Goal: Task Accomplishment & Management: Complete application form

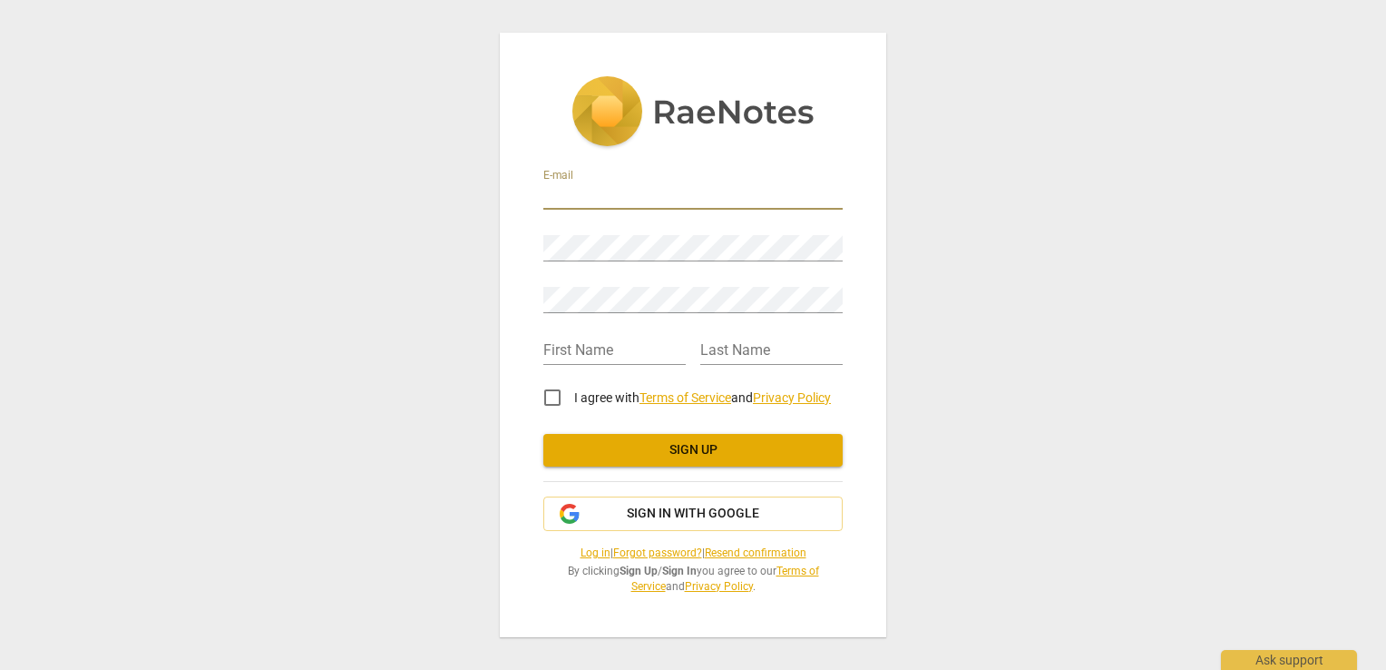
click at [587, 198] on input "email" at bounding box center [692, 196] width 299 height 26
type input "[EMAIL_ADDRESS][DOMAIN_NAME]"
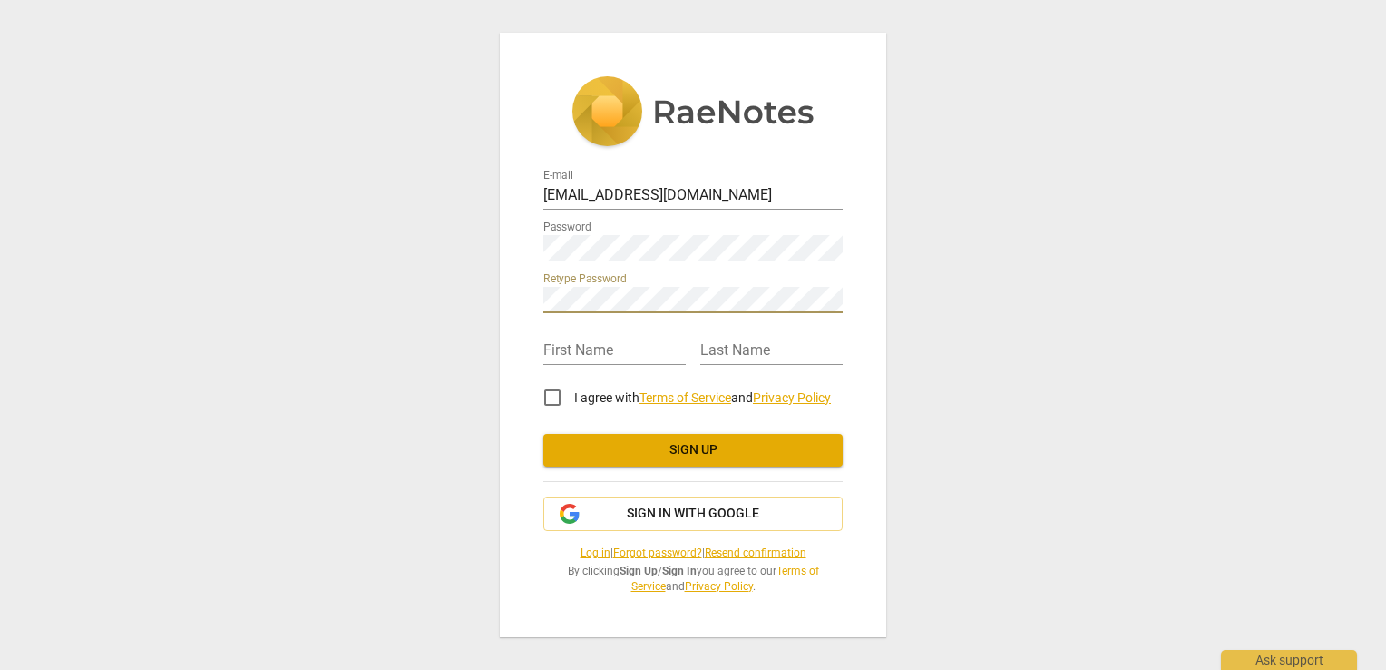
click at [571, 335] on div "First Name" at bounding box center [614, 344] width 142 height 41
click at [581, 357] on input "text" at bounding box center [614, 351] width 142 height 26
type input "Gene"
type input "Metcalf"
click at [553, 402] on input "I agree with Terms of Service and Privacy Policy" at bounding box center [553, 398] width 44 height 44
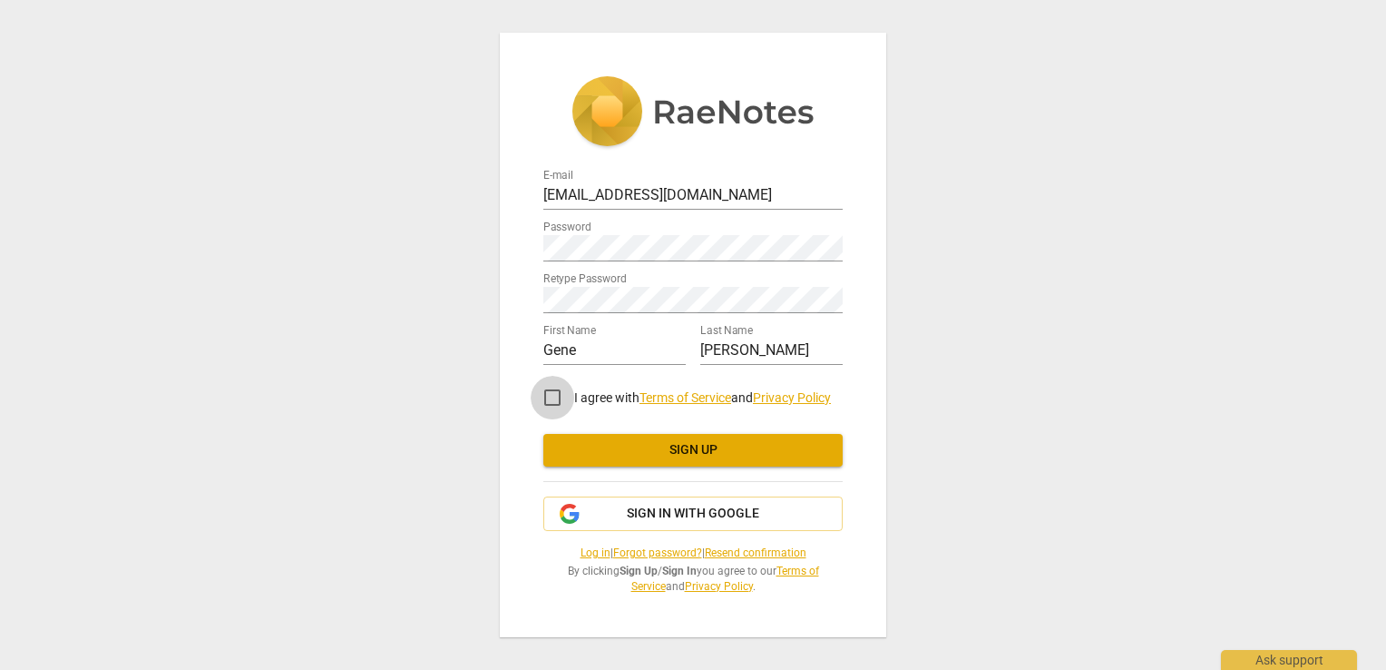
checkbox input "true"
click at [686, 443] on span "Sign up" at bounding box center [693, 450] width 270 height 18
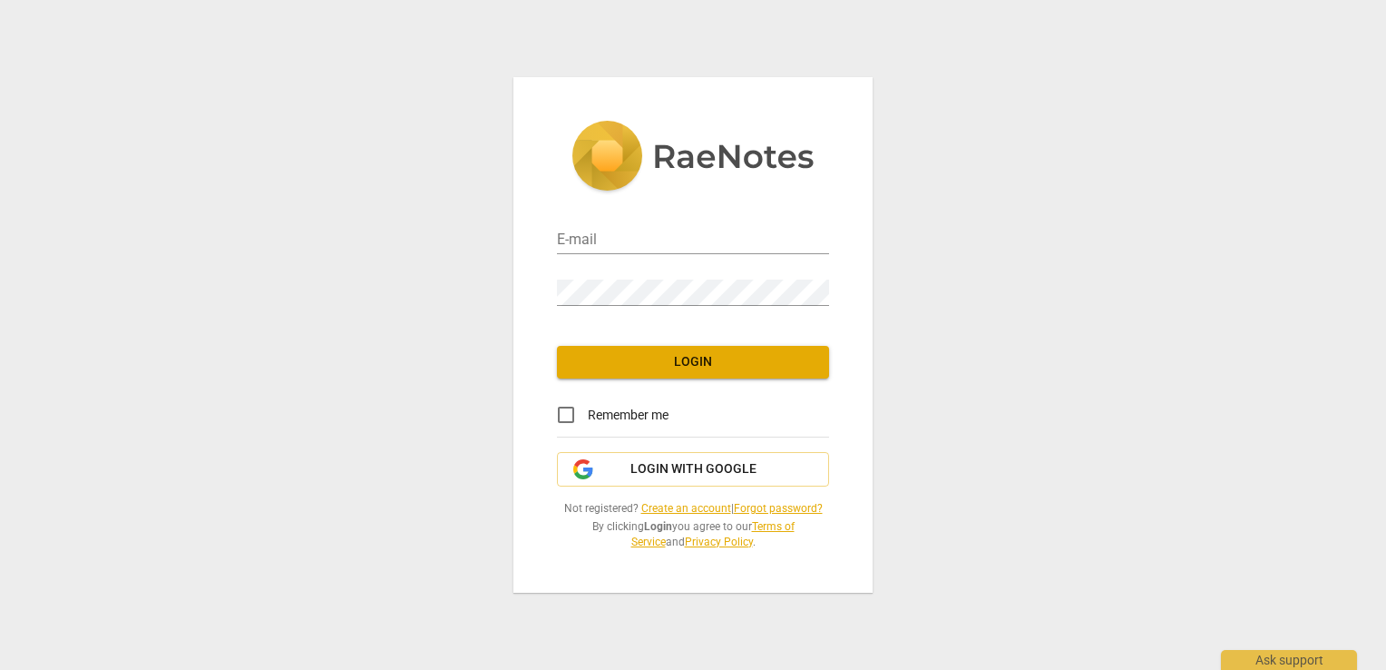
type input "[EMAIL_ADDRESS][DOMAIN_NAME]"
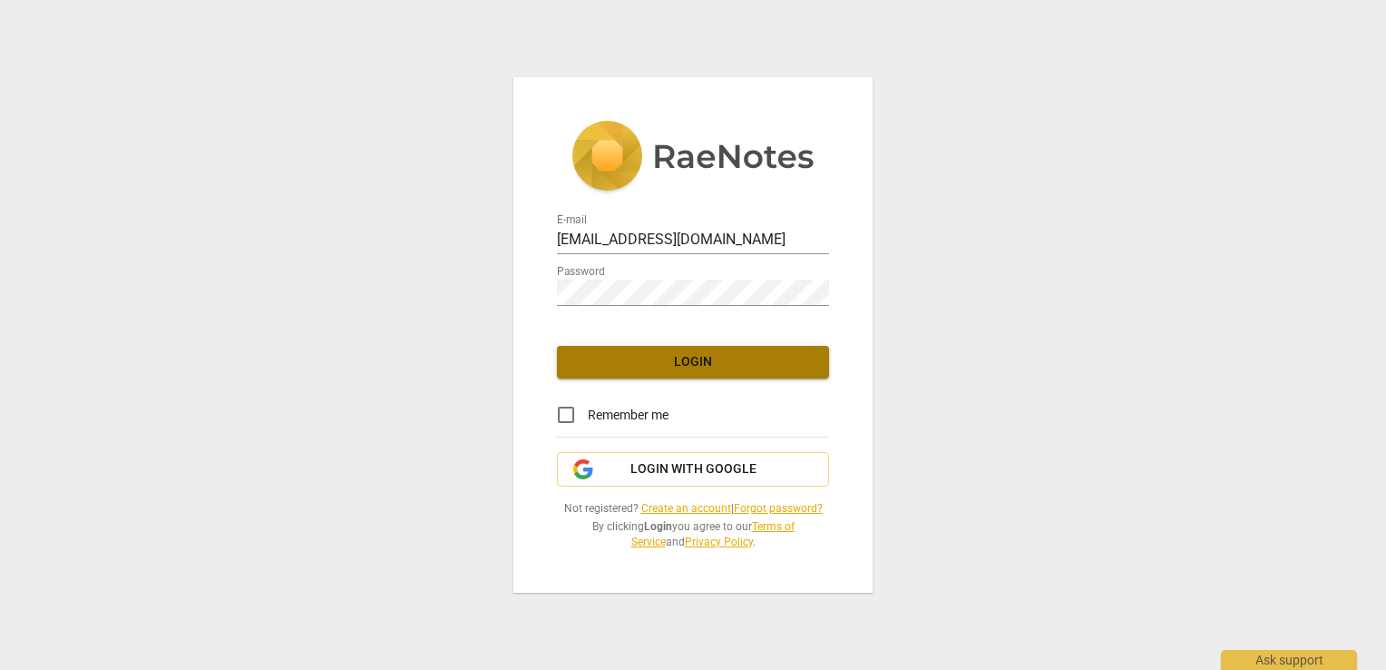
click at [675, 355] on span "Login" at bounding box center [693, 362] width 243 height 18
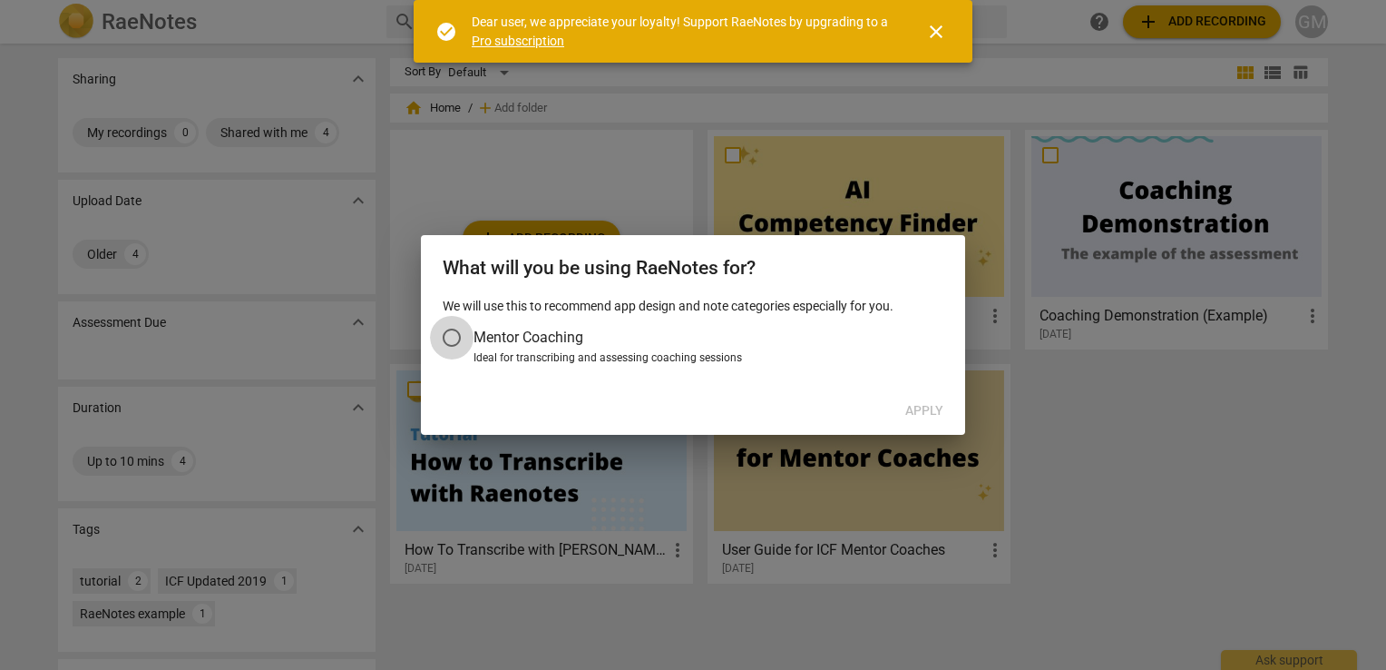
click at [451, 336] on input "Mentor Coaching" at bounding box center [452, 338] width 44 height 44
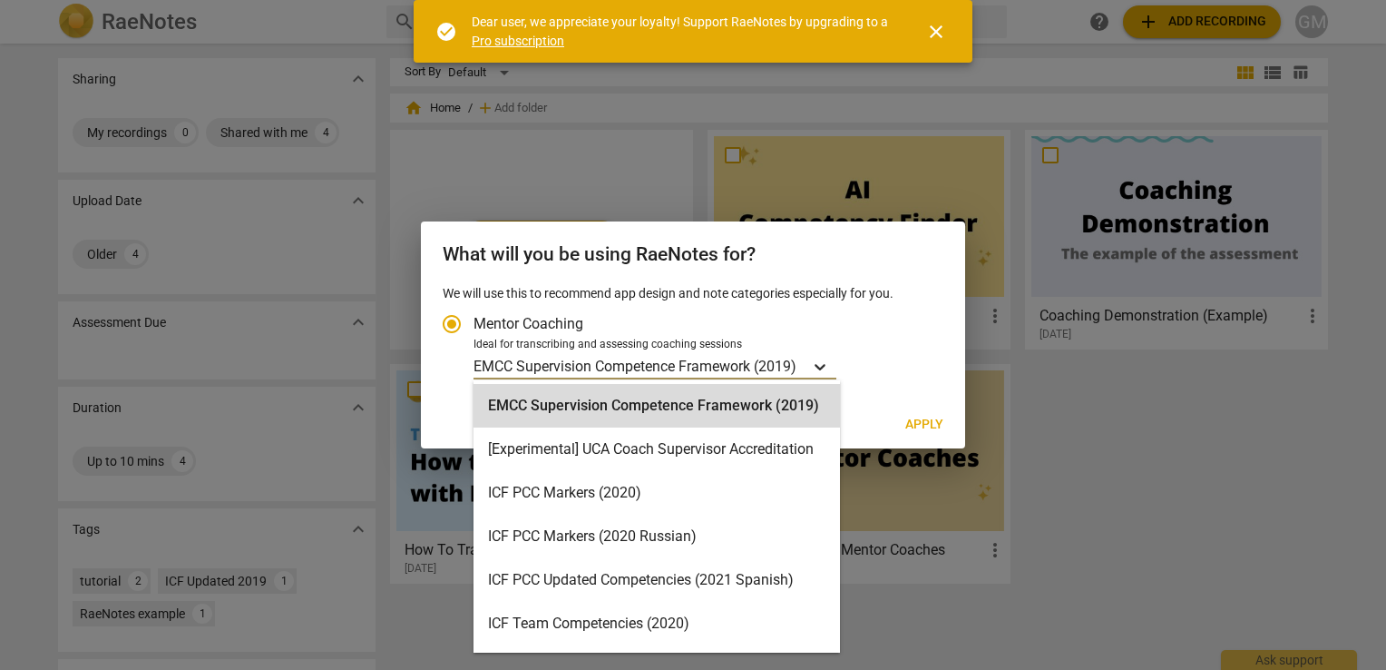
click at [826, 370] on icon "Account type" at bounding box center [820, 366] width 18 height 18
click at [0, 0] on input "Ideal for transcribing and assessing coaching sessions 15 results available. Us…" at bounding box center [0, 0] width 0 height 0
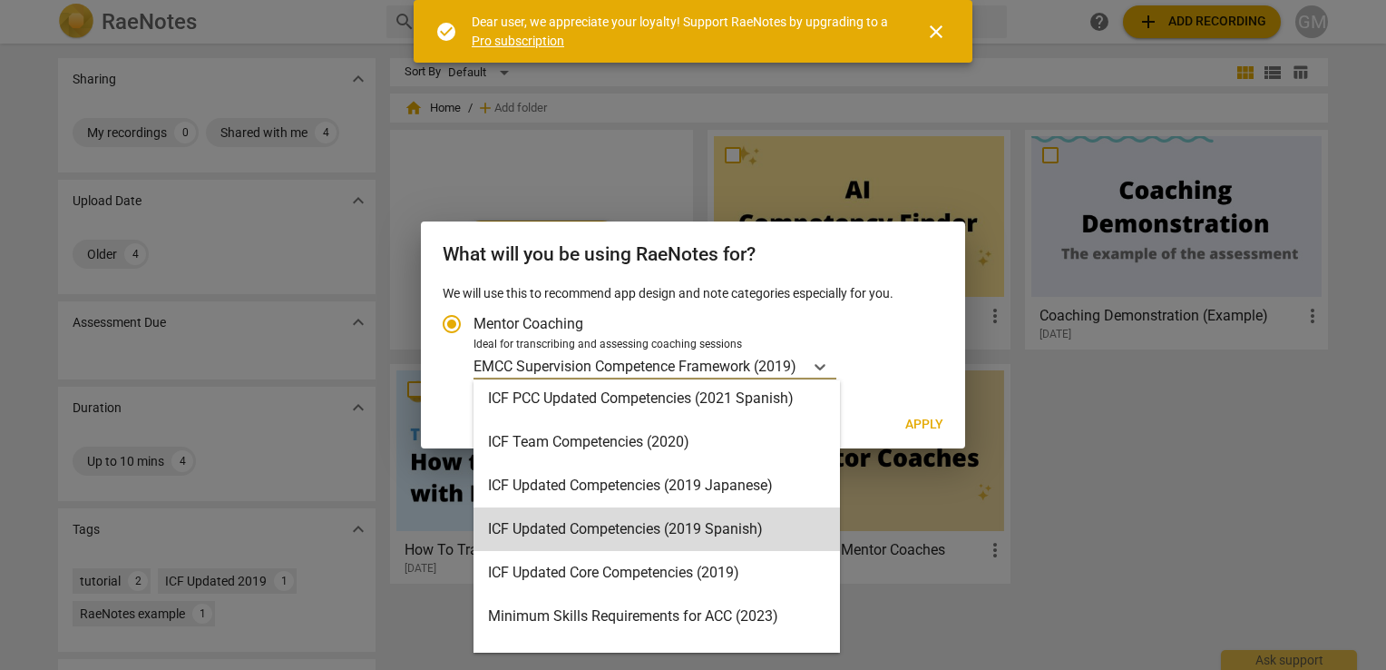
scroll to position [272, 0]
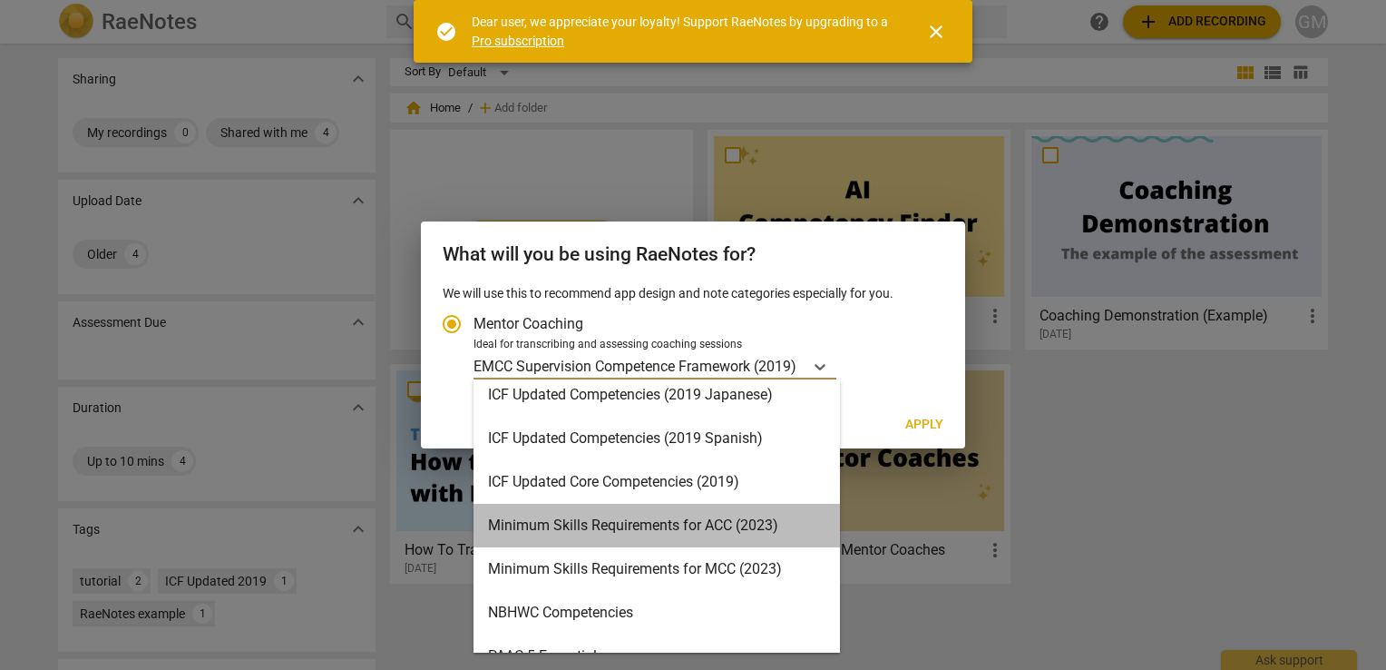
click at [669, 525] on div "Minimum Skills Requirements for ACC (2023)" at bounding box center [657, 525] width 367 height 44
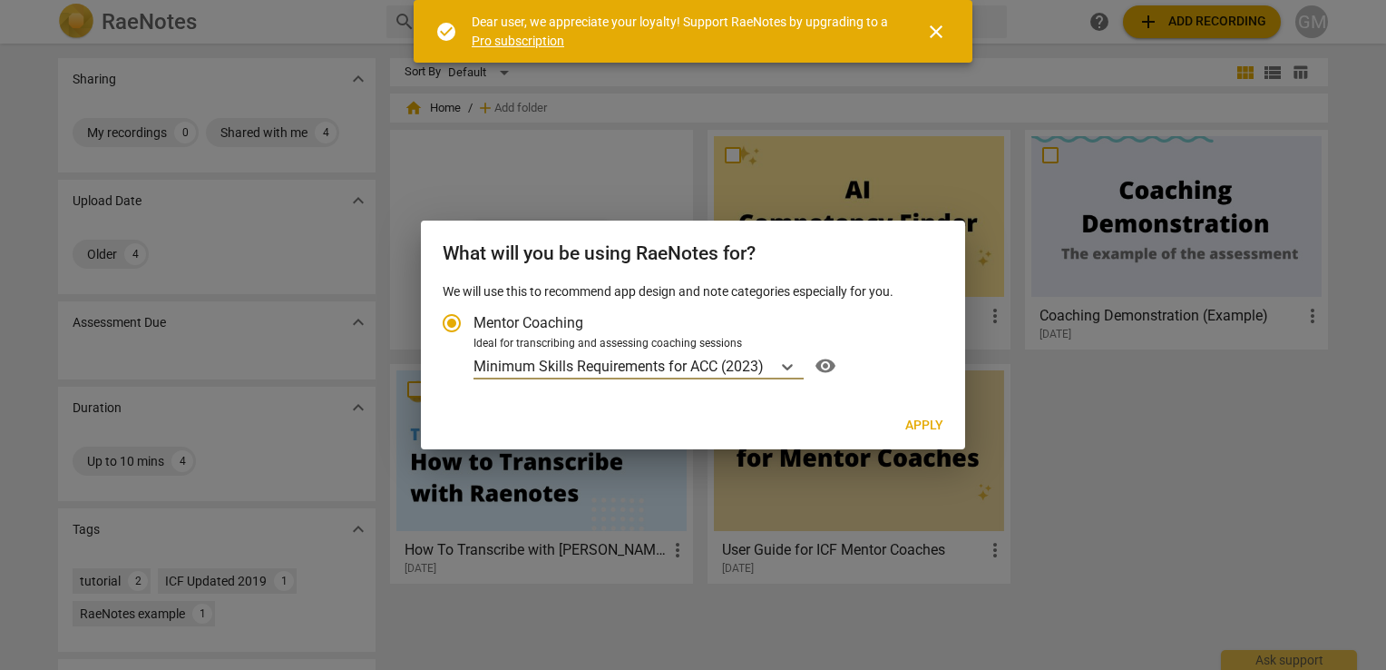
click at [914, 416] on button "Apply" at bounding box center [924, 425] width 67 height 33
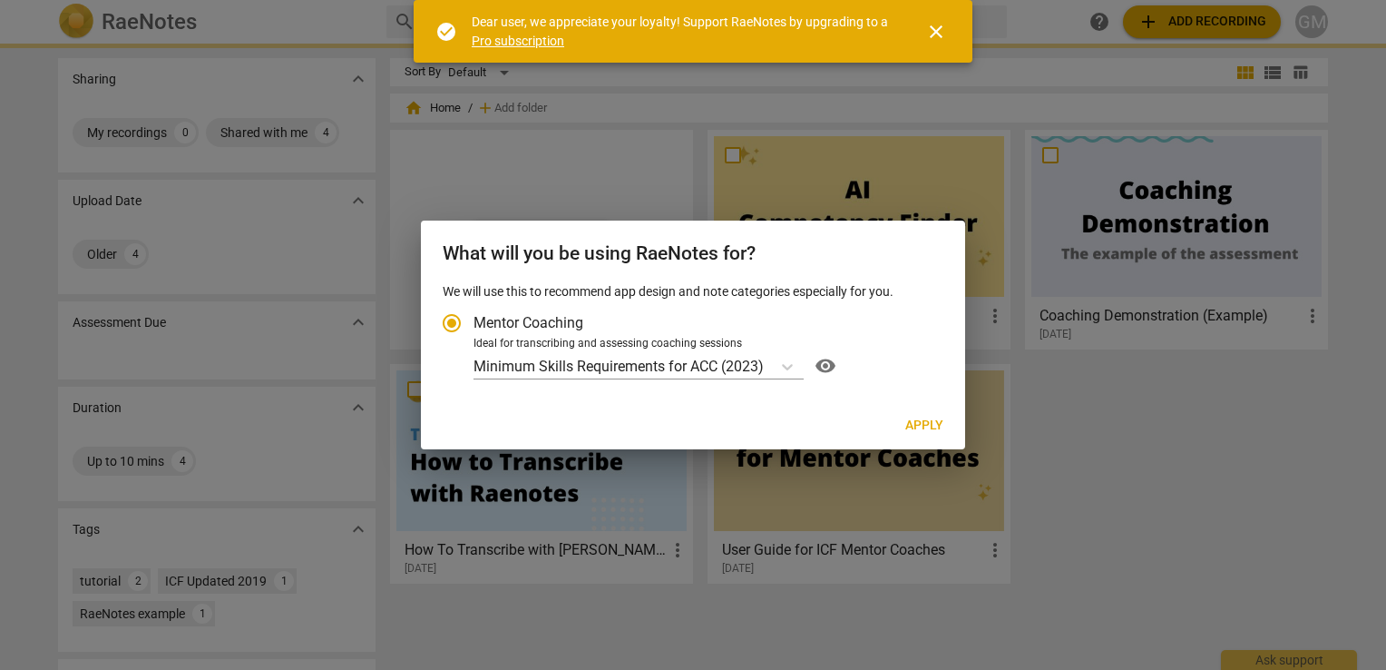
radio input "false"
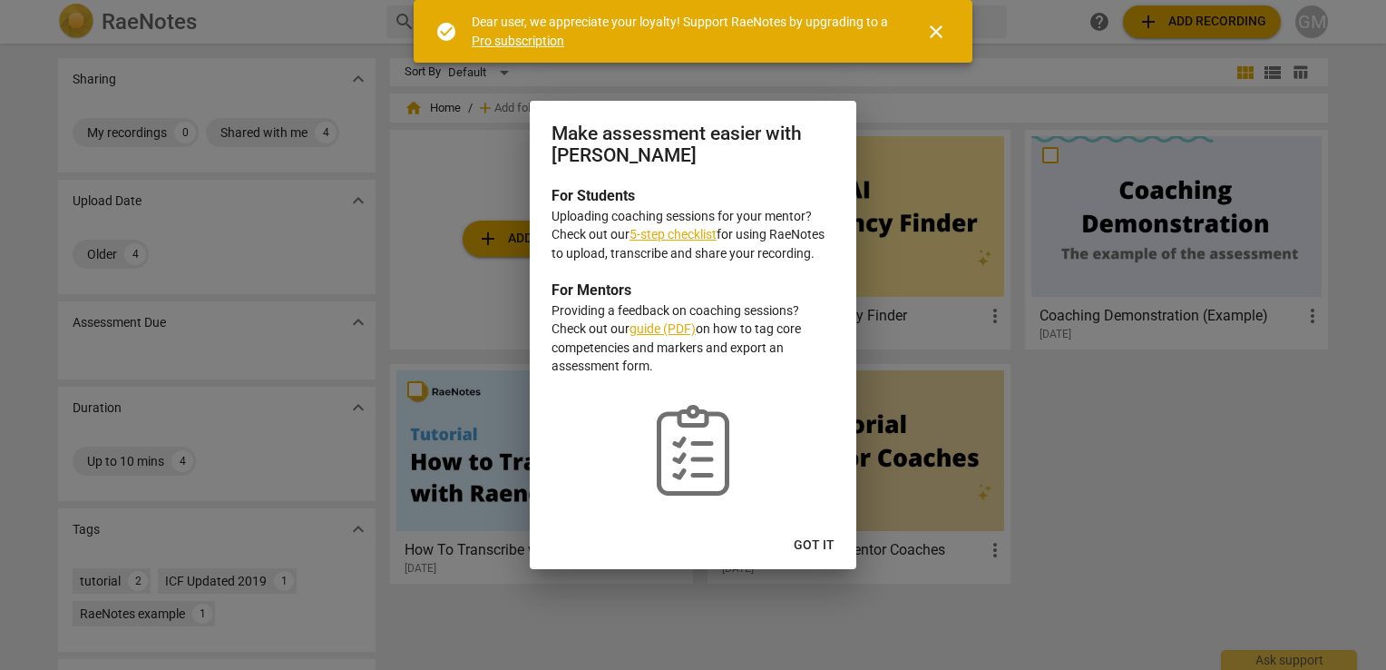
click at [799, 535] on button "Got it" at bounding box center [814, 545] width 70 height 33
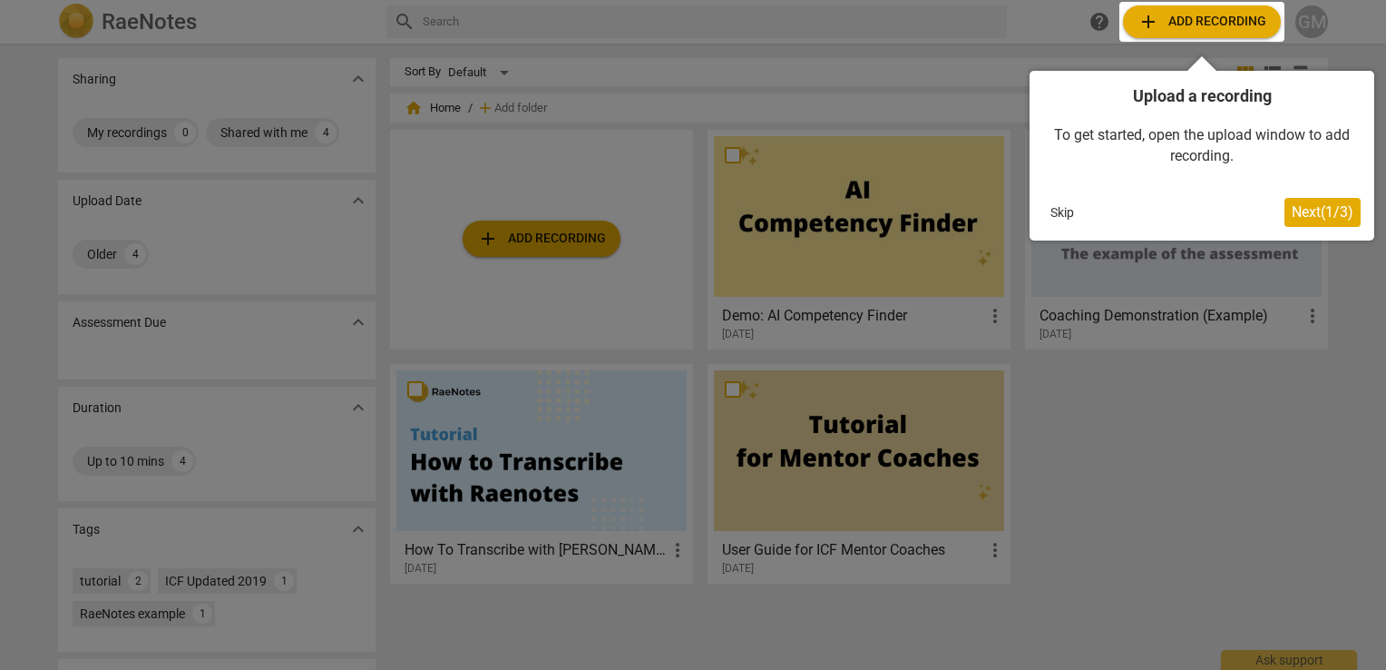
click at [814, 214] on div at bounding box center [693, 335] width 1386 height 670
click at [1308, 210] on span "Next ( 1 / 3 )" at bounding box center [1323, 211] width 62 height 17
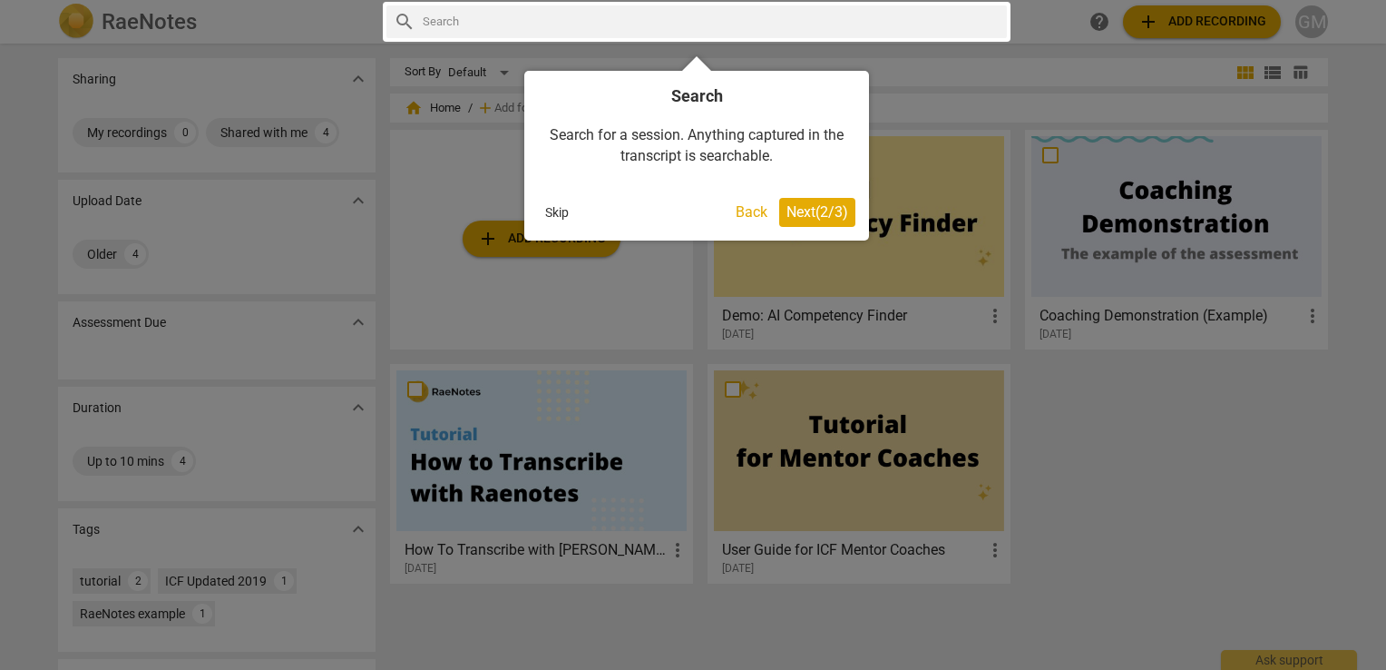
click at [796, 212] on span "Next ( 2 / 3 )" at bounding box center [818, 211] width 62 height 17
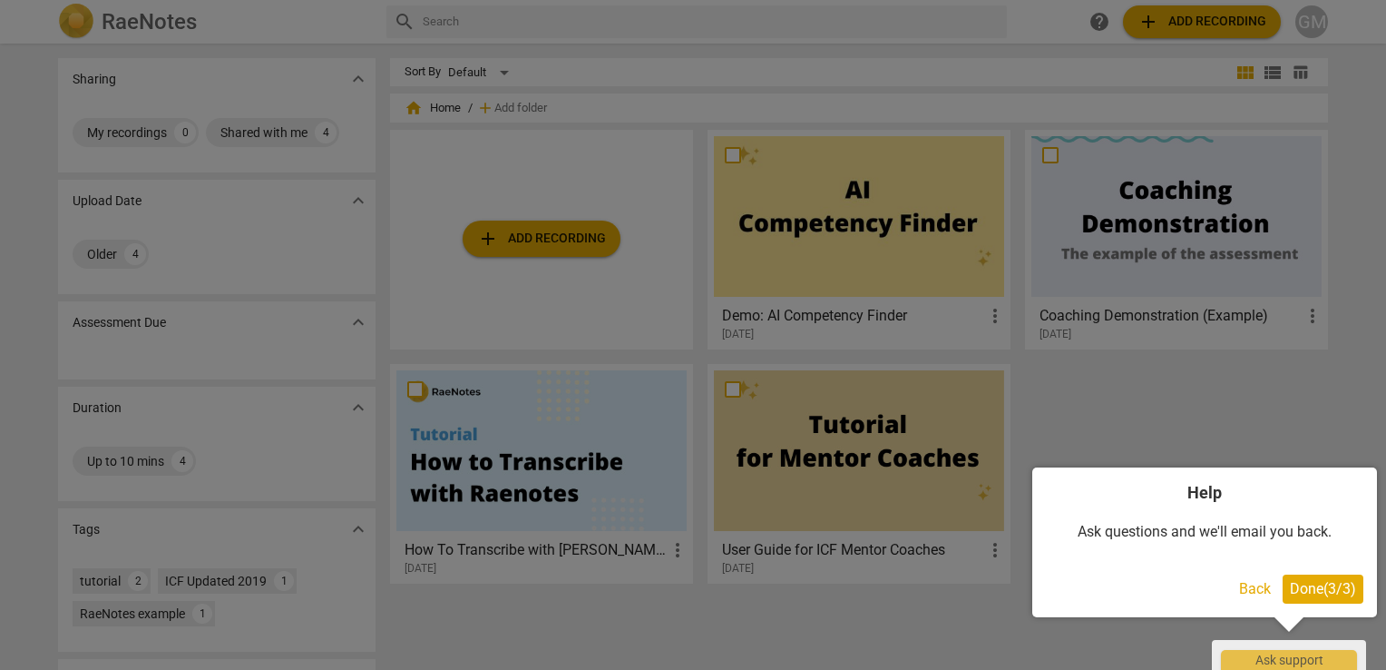
click at [1237, 587] on button "Back" at bounding box center [1255, 588] width 46 height 29
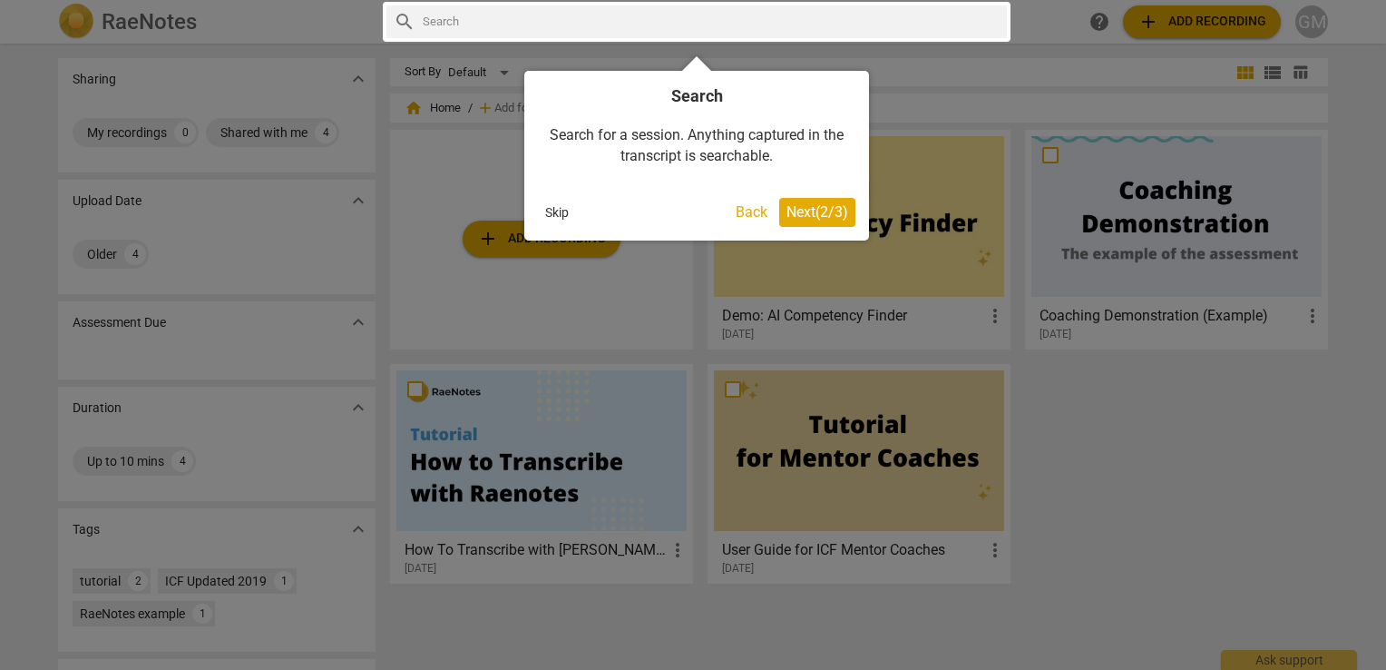
click at [734, 211] on button "Back" at bounding box center [751, 212] width 46 height 29
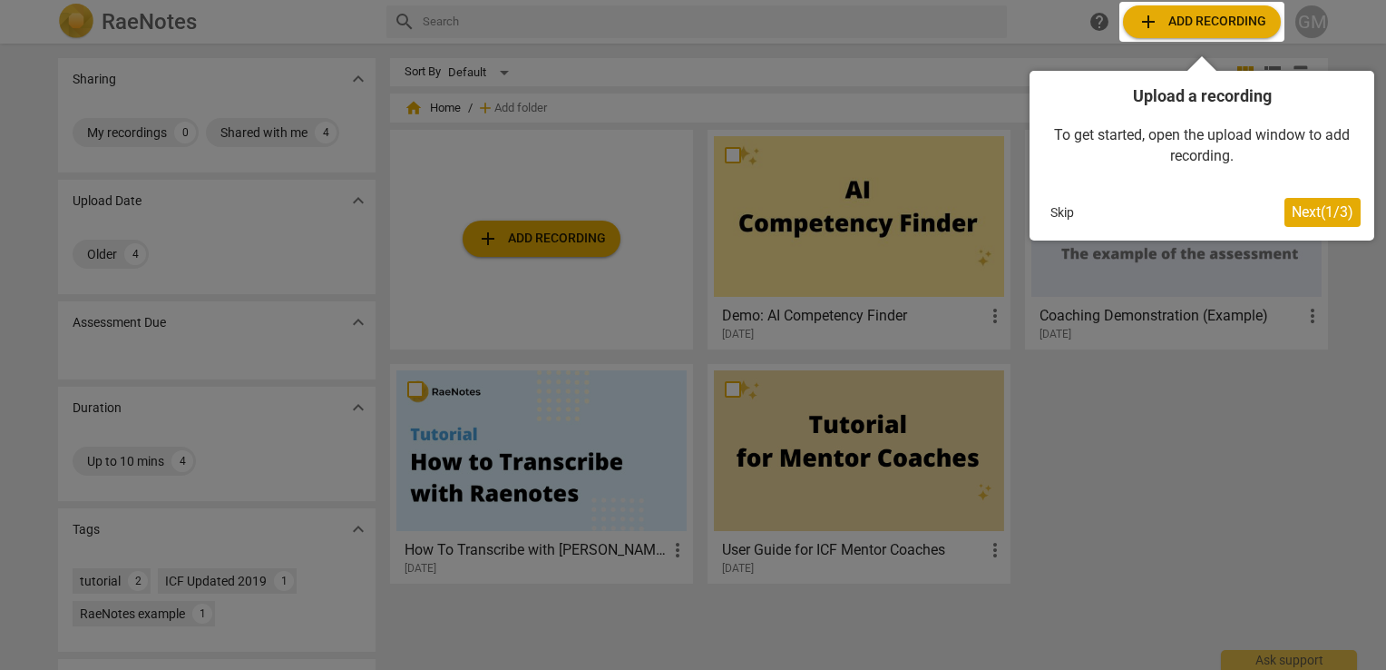
click at [1061, 214] on button "Skip" at bounding box center [1062, 212] width 38 height 27
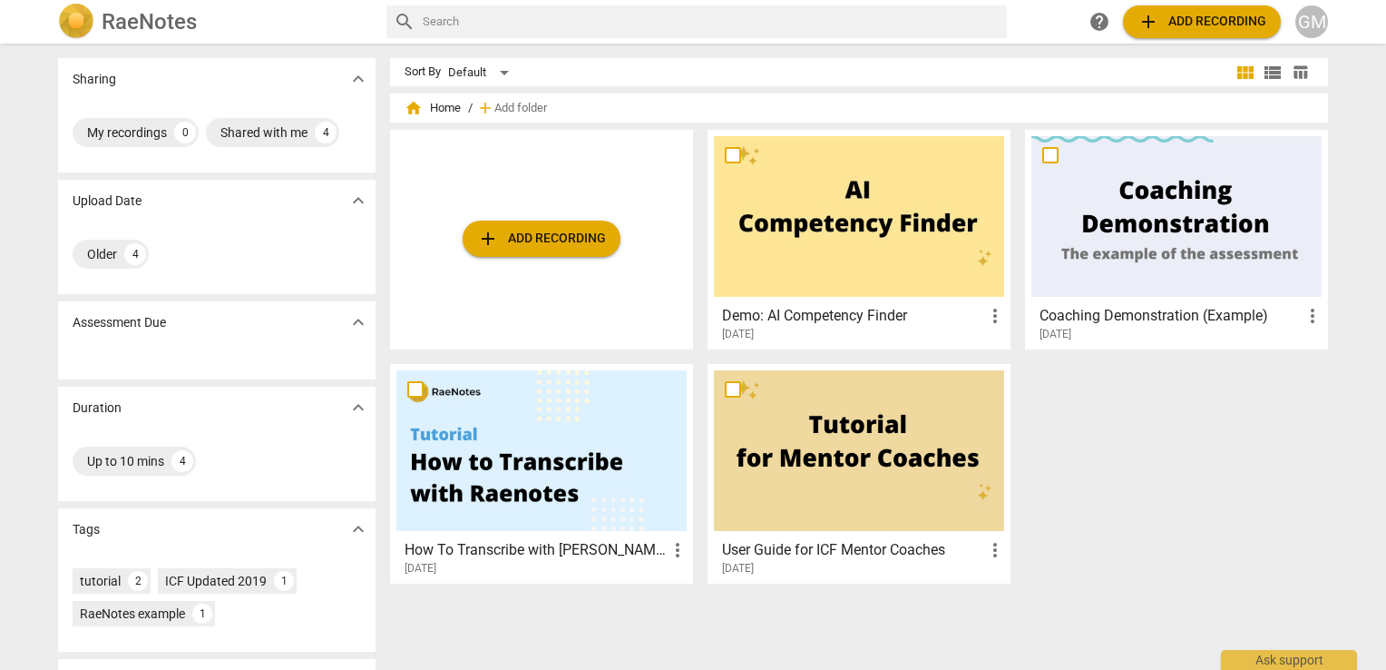
click at [1114, 212] on div at bounding box center [1176, 216] width 290 height 161
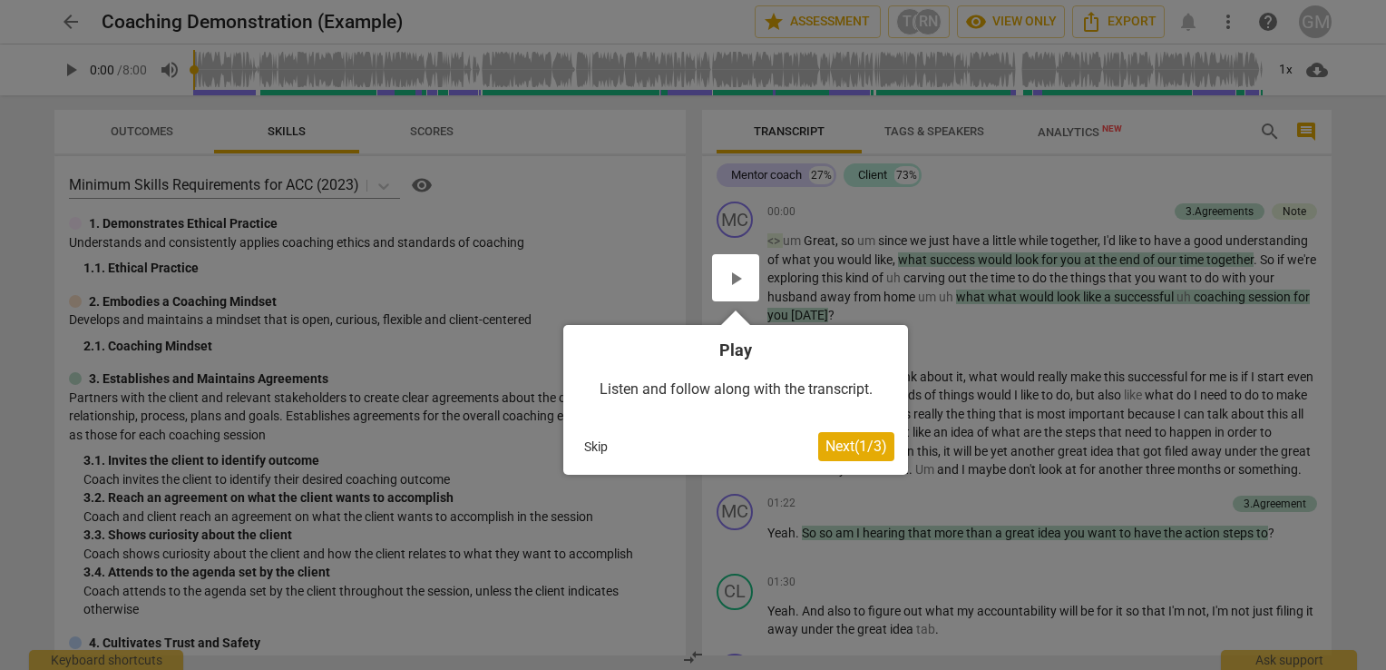
click at [733, 285] on div at bounding box center [735, 277] width 47 height 47
click at [738, 269] on div at bounding box center [735, 277] width 47 height 47
click at [596, 444] on button "Skip" at bounding box center [596, 446] width 38 height 27
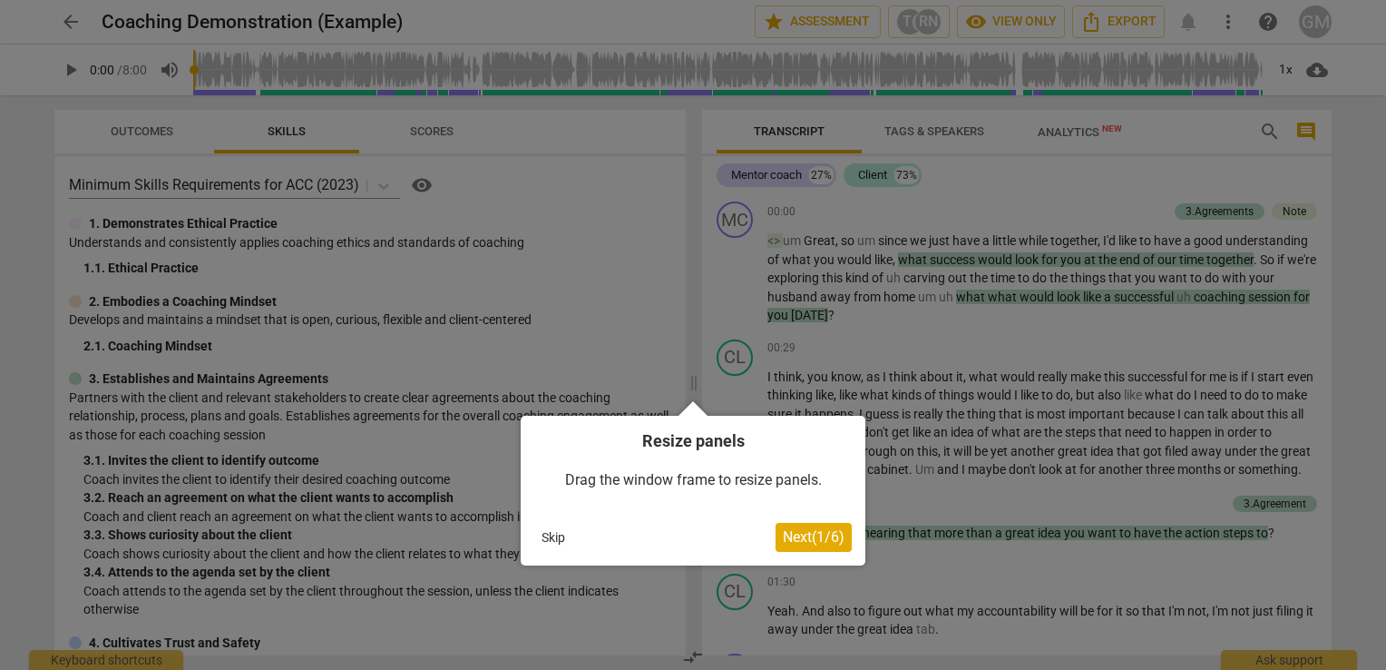
click at [583, 529] on div "Skip" at bounding box center [654, 536] width 241 height 27
click at [554, 539] on button "Skip" at bounding box center [553, 536] width 38 height 27
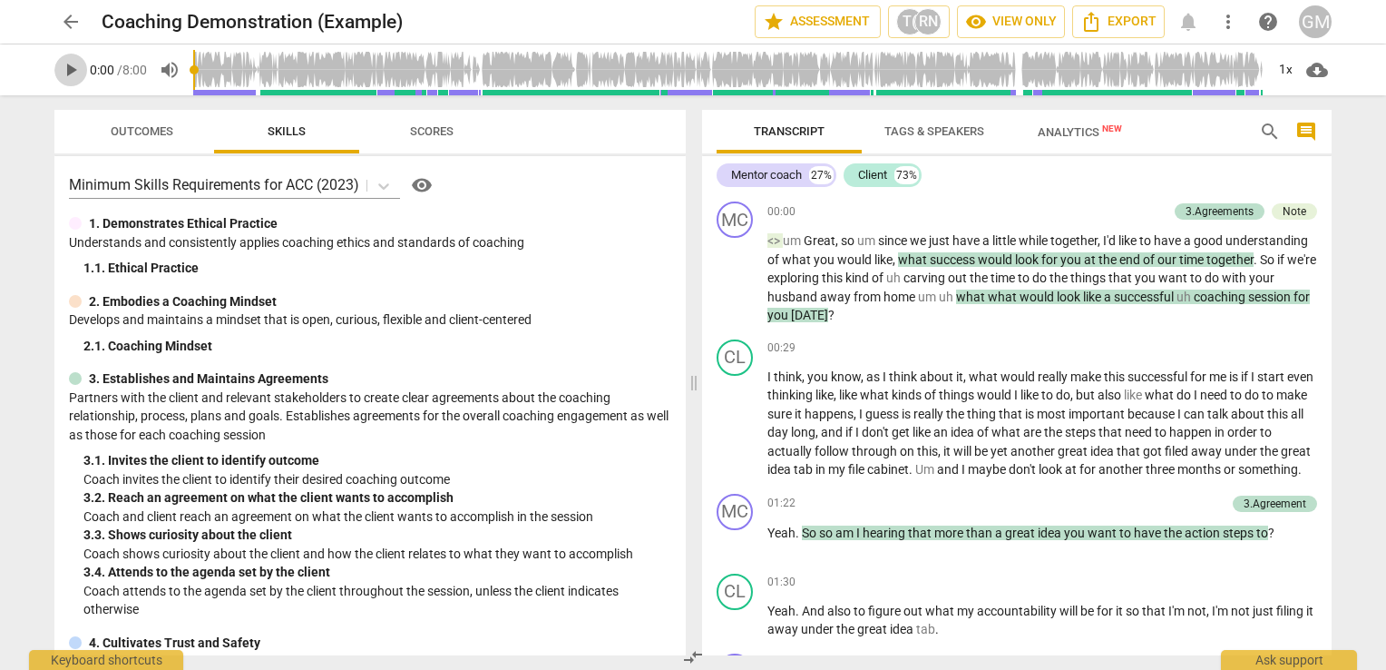
click at [77, 68] on span "play_arrow" at bounding box center [71, 70] width 22 height 22
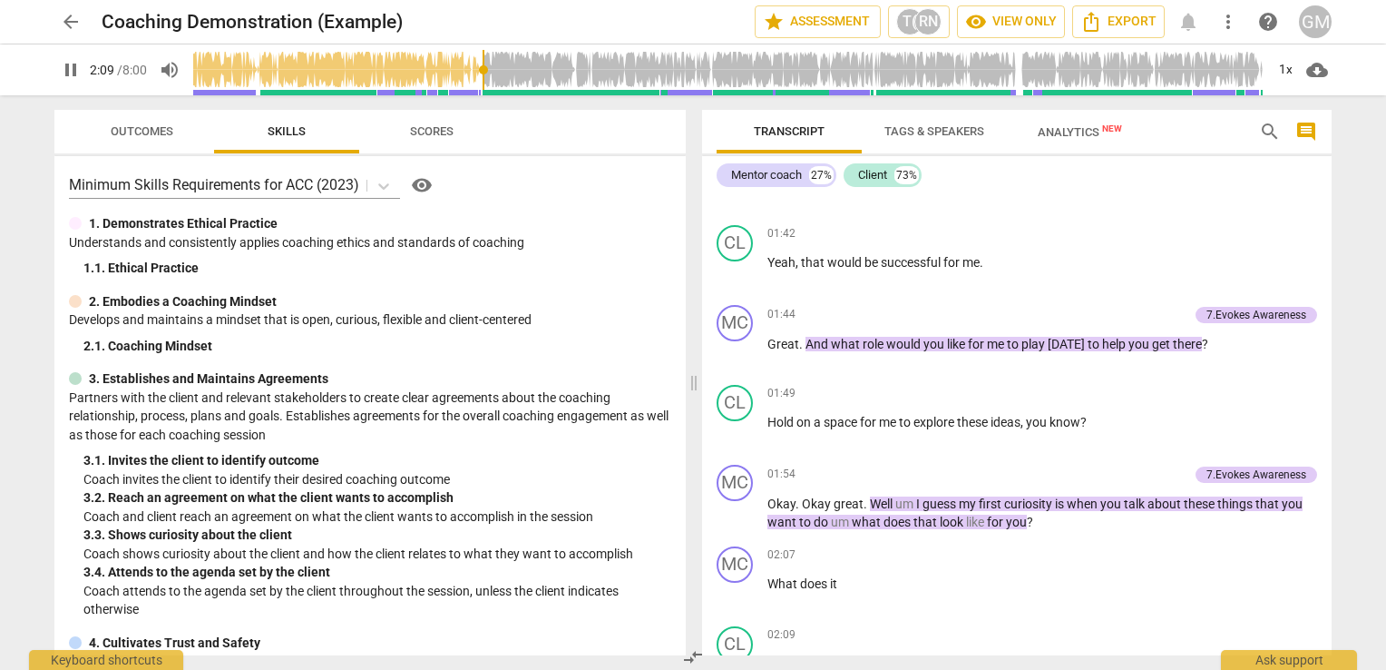
scroll to position [983, 0]
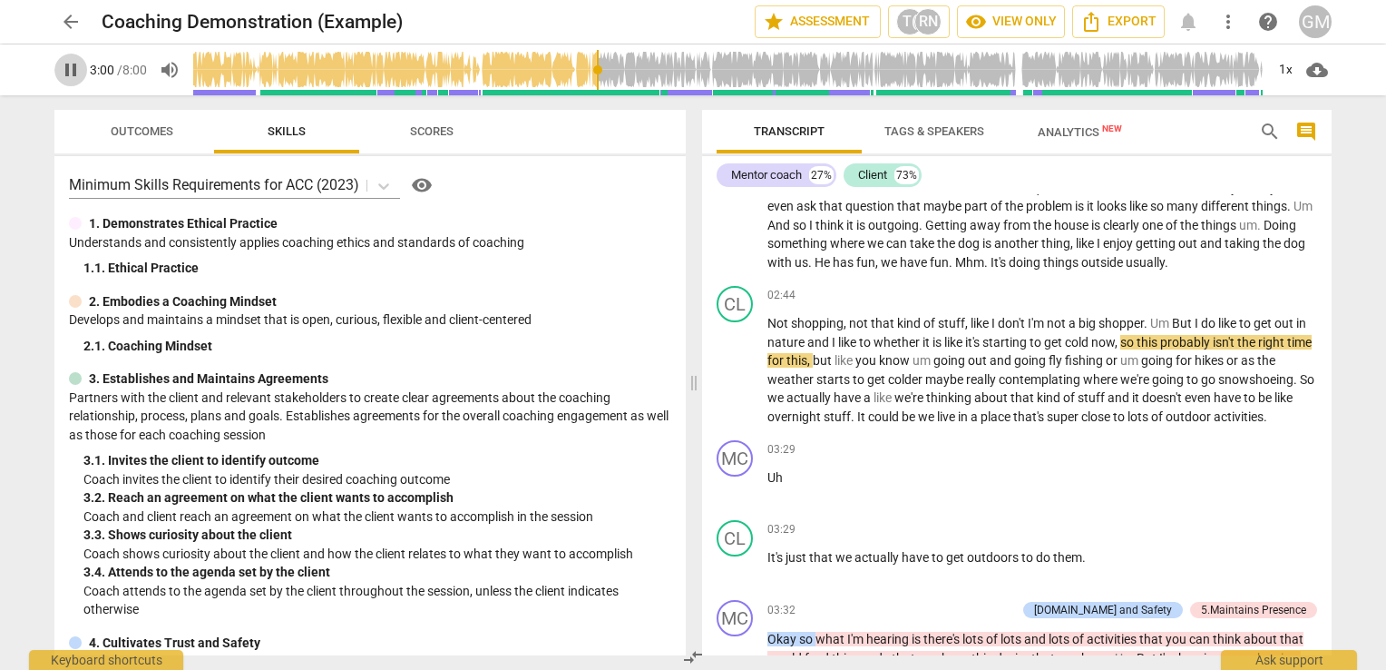
click at [73, 71] on span "pause" at bounding box center [71, 70] width 22 height 22
click at [71, 64] on span "play_arrow" at bounding box center [71, 70] width 22 height 22
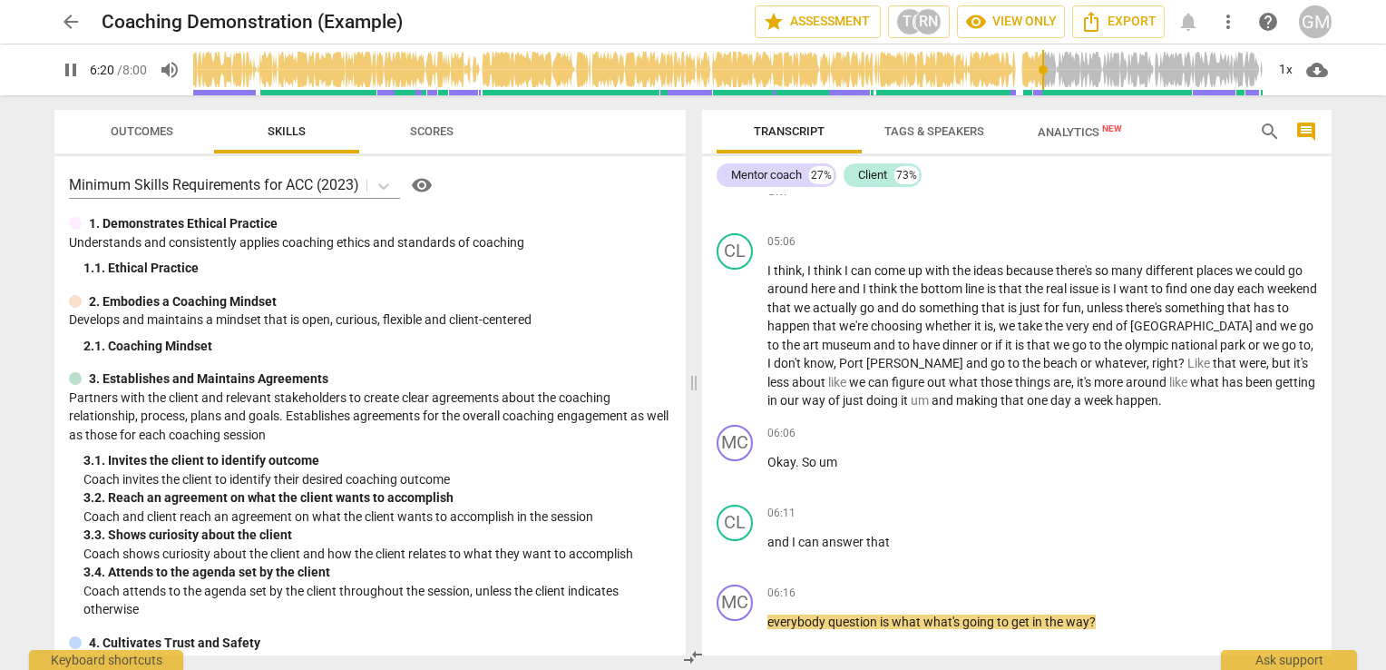
scroll to position [2434, 0]
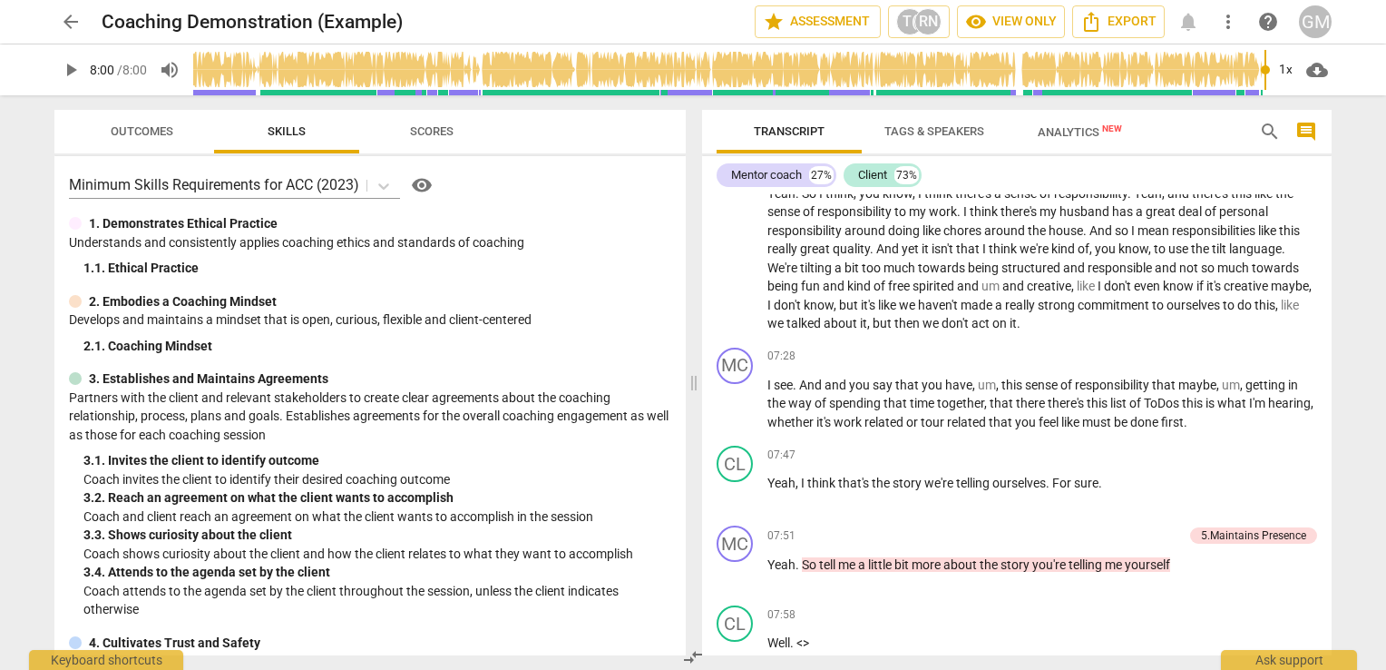
type input "480"
click at [74, 9] on button "arrow_back" at bounding box center [70, 21] width 33 height 33
